Goal: Find specific page/section: Find specific page/section

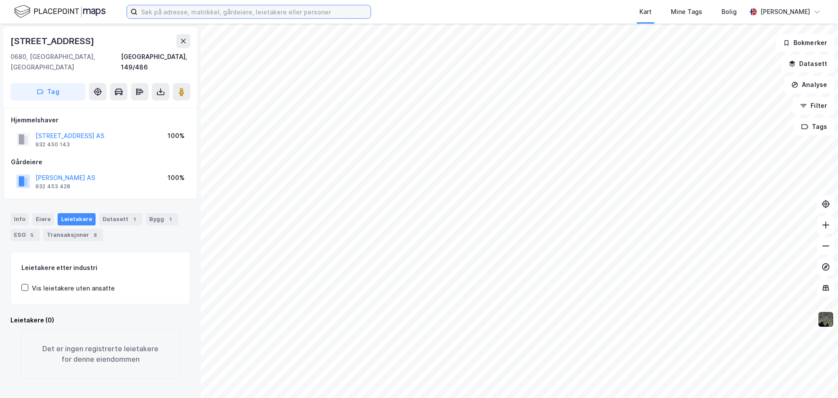
click at [274, 11] on input at bounding box center [254, 11] width 233 height 13
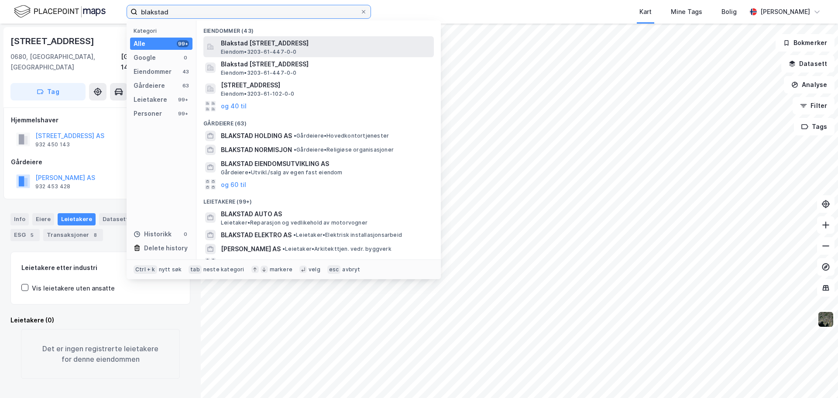
type input "blakstad"
click at [295, 47] on span "Blakstad [STREET_ADDRESS]" at bounding box center [326, 43] width 210 height 10
